Goal: Find contact information: Find contact information

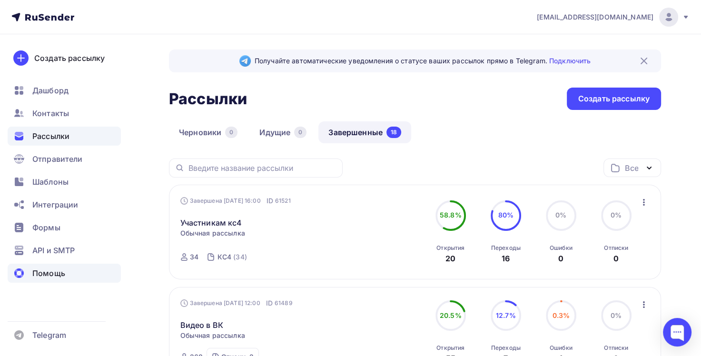
click at [54, 276] on span "Помощь" at bounding box center [48, 272] width 33 height 11
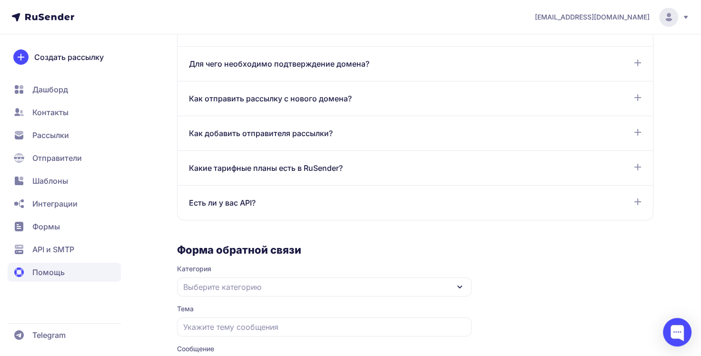
scroll to position [682, 0]
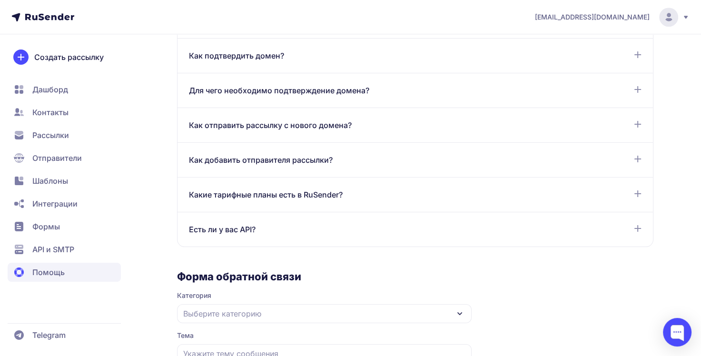
click at [634, 229] on icon at bounding box center [638, 229] width 8 height 8
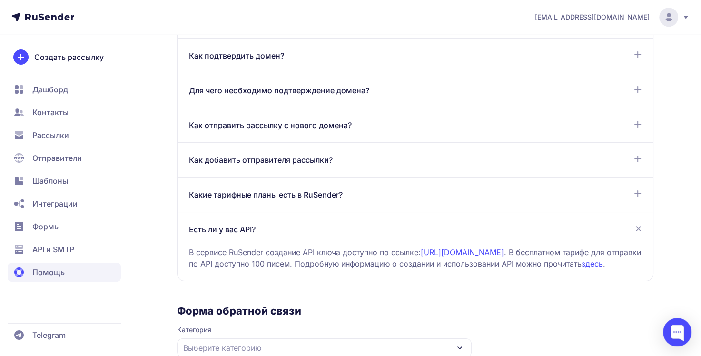
click at [51, 112] on span "Контакты" at bounding box center [50, 112] width 36 height 11
